Goal: Transaction & Acquisition: Purchase product/service

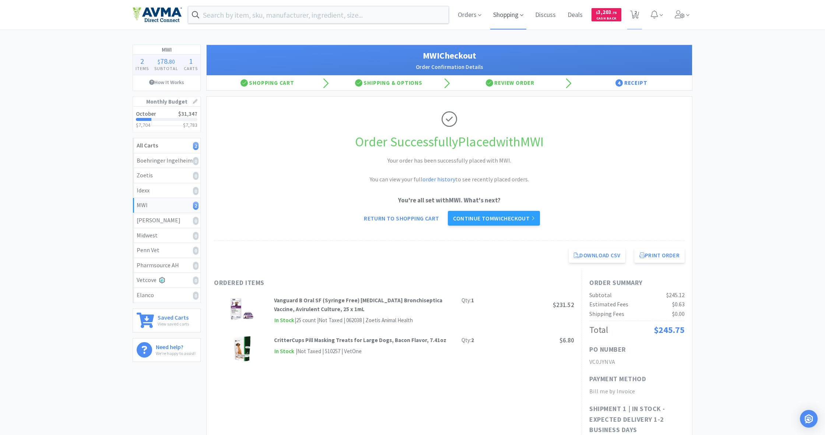
click at [487, 14] on span "Shopping" at bounding box center [508, 14] width 36 height 29
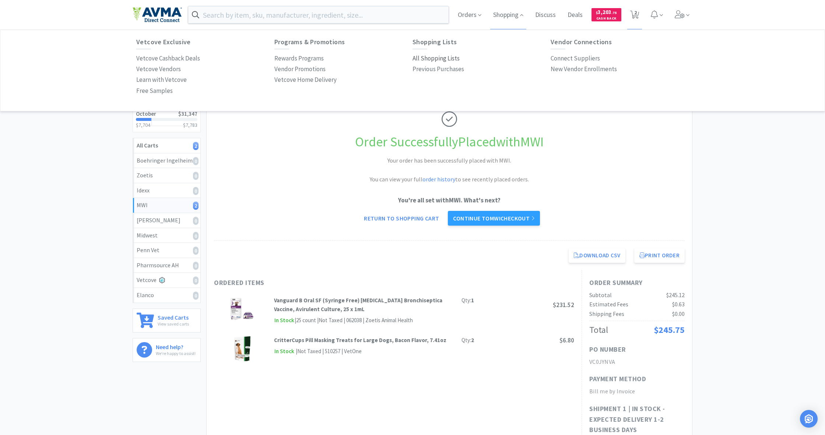
click at [425, 55] on p "All Shopping Lists" at bounding box center [436, 58] width 47 height 10
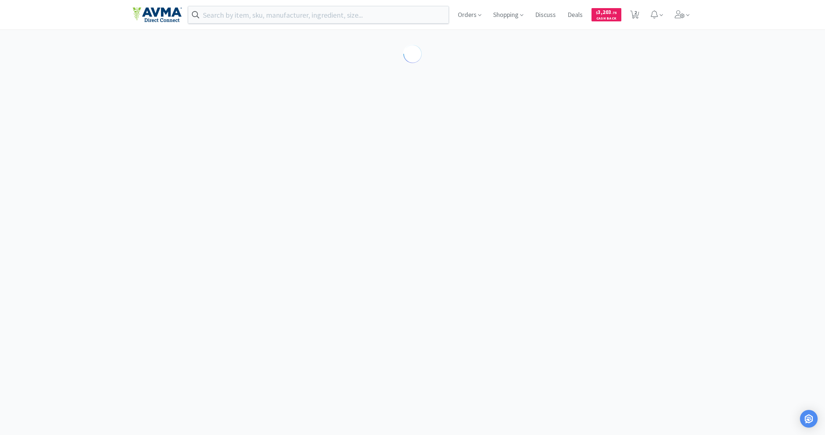
select select "4"
select select "1"
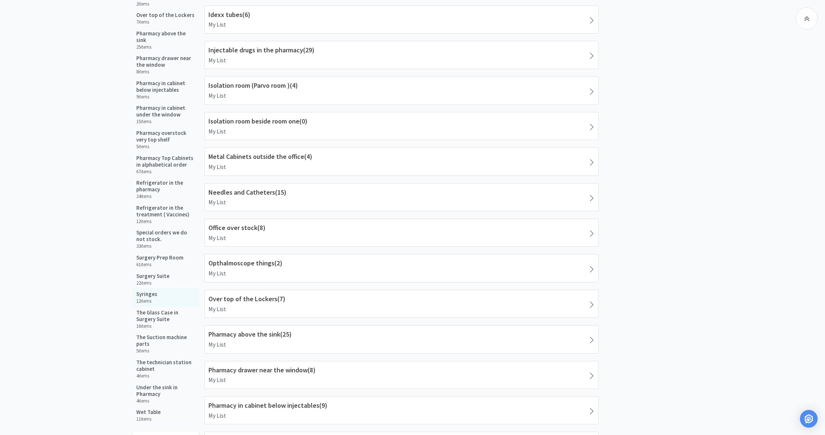
click at [158, 288] on div "Syringes 12 items" at bounding box center [166, 297] width 67 height 18
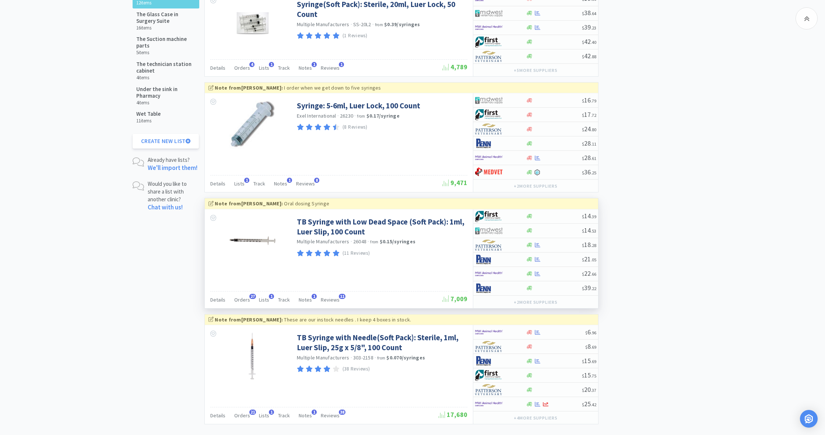
scroll to position [979, 0]
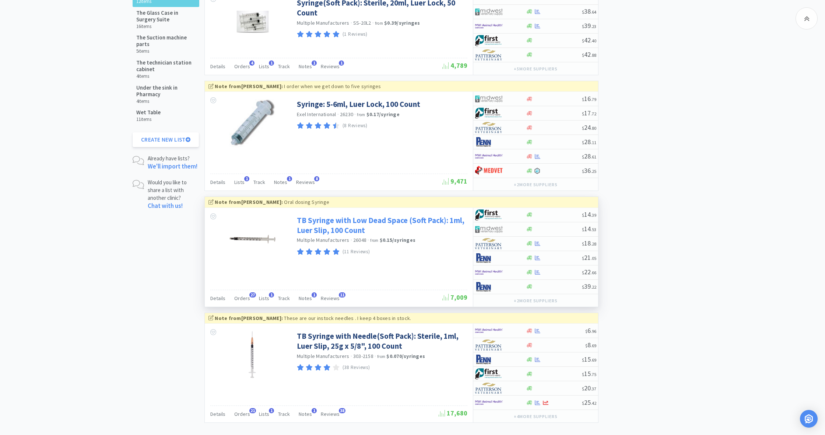
click at [364, 225] on link "TB Syringe with Low Dead Space (Soft Pack): 1ml, Luer Slip, 100 Count" at bounding box center [381, 225] width 169 height 20
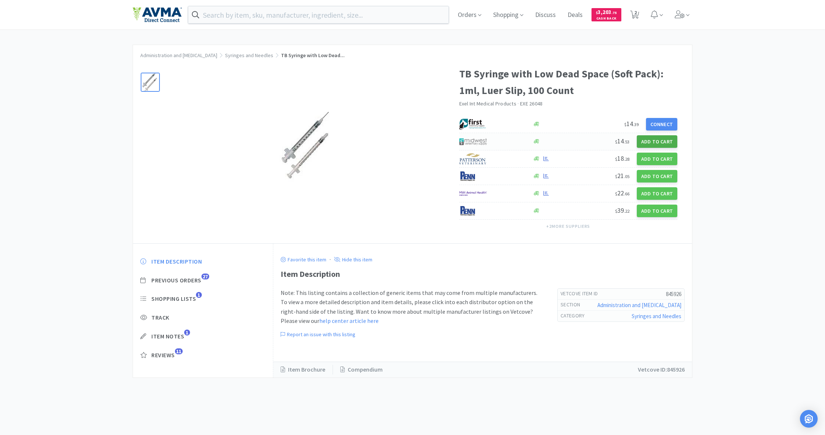
click at [487, 139] on button "Add to Cart" at bounding box center [657, 141] width 41 height 13
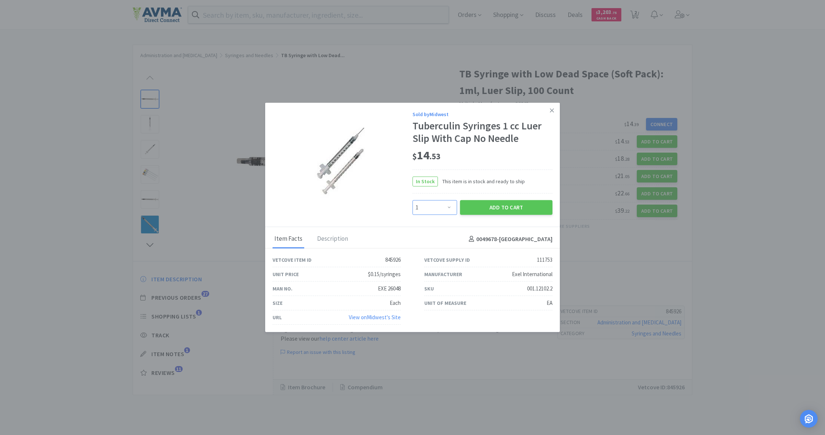
select select "2"
click at [487, 210] on button "Add to Cart" at bounding box center [506, 207] width 92 height 15
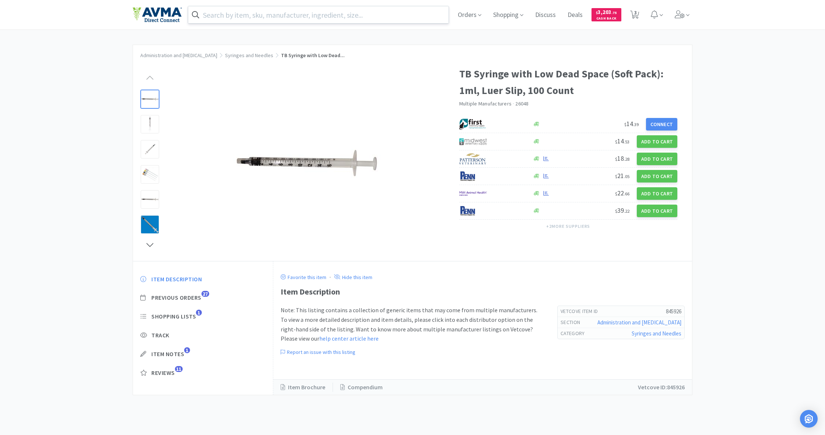
click at [269, 17] on input "text" at bounding box center [318, 14] width 260 height 17
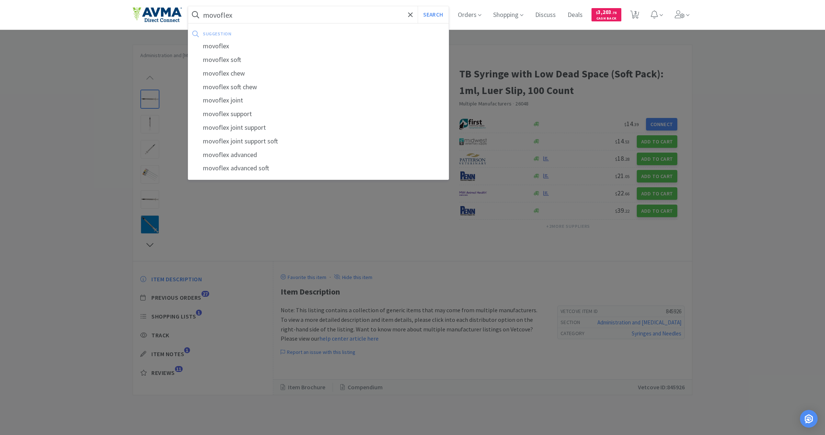
type input "movoflex"
click at [432, 15] on button "Search" at bounding box center [433, 14] width 31 height 17
select select "4"
select select "1"
select select "2"
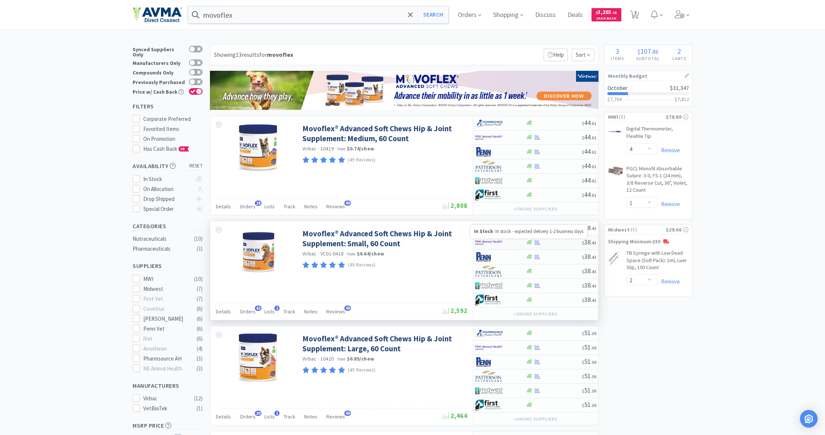
click at [487, 244] on icon at bounding box center [530, 242] width 6 height 6
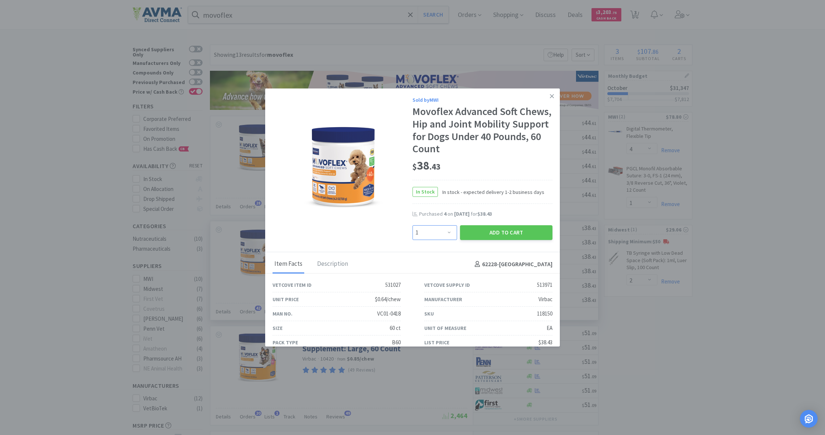
select select "4"
click at [475, 234] on button "Add to Cart" at bounding box center [506, 232] width 92 height 15
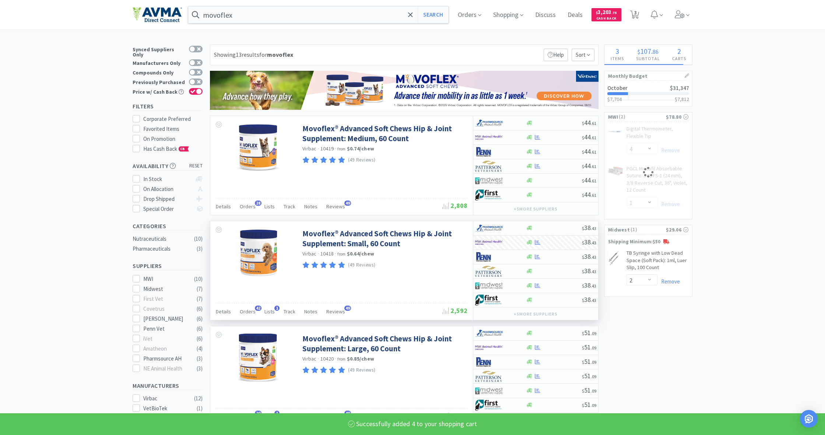
select select "4"
select select "1"
